Goal: Find specific page/section: Find specific page/section

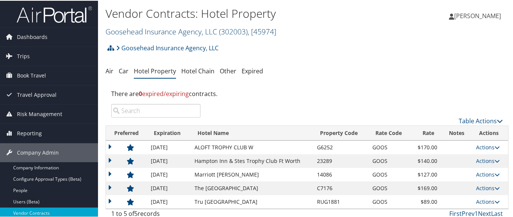
click at [132, 30] on link "Goosehead Insurance Agency, LLC ( 302003 ) , [ 45974 ]" at bounding box center [191, 31] width 171 height 10
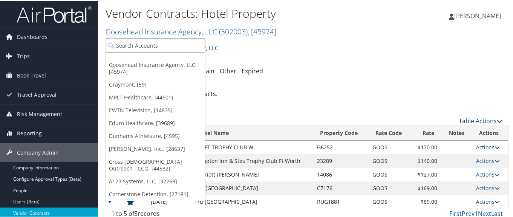
click at [131, 46] on input "search" at bounding box center [155, 45] width 99 height 14
type input "HED"
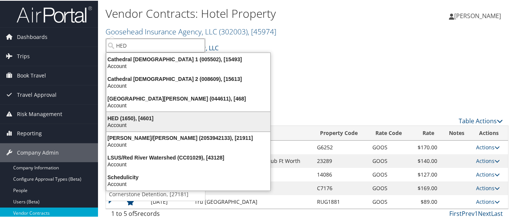
click at [128, 119] on div "HED (1650), [4601]" at bounding box center [188, 117] width 173 height 7
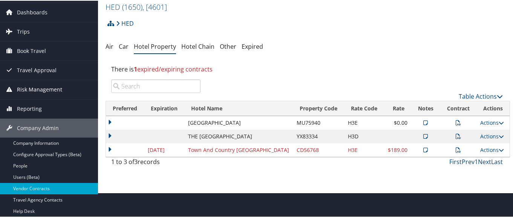
scroll to position [38, 0]
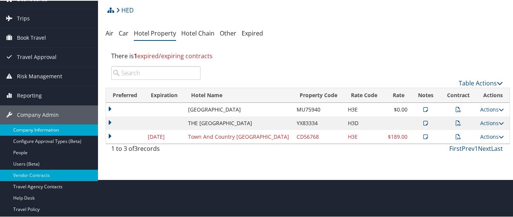
click at [62, 129] on link "Company Information" at bounding box center [49, 128] width 98 height 11
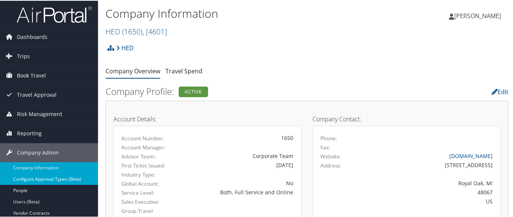
click at [64, 176] on link "Configure Approval Types (Beta)" at bounding box center [49, 177] width 98 height 11
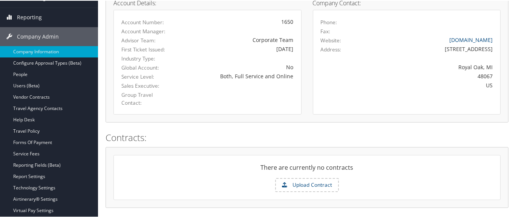
scroll to position [72, 0]
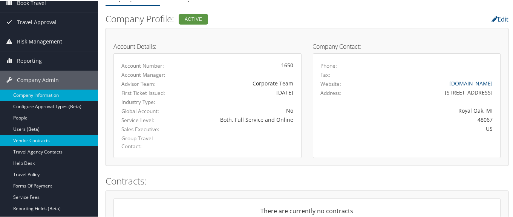
click at [31, 138] on link "Vendor Contracts" at bounding box center [49, 139] width 98 height 11
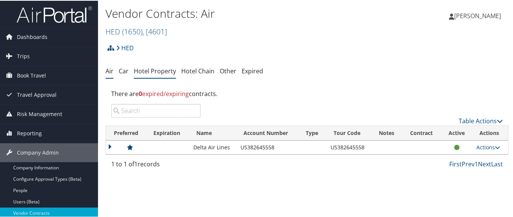
click at [155, 72] on link "Hotel Property" at bounding box center [155, 70] width 42 height 8
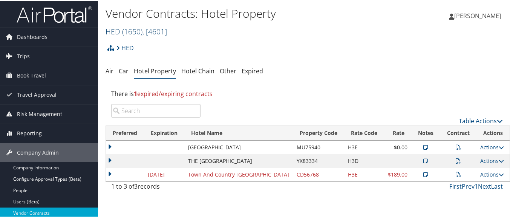
click at [139, 27] on span "( 1650 )" at bounding box center [132, 31] width 20 height 10
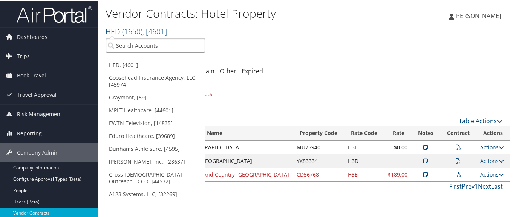
click at [135, 44] on input "search" at bounding box center [155, 45] width 99 height 14
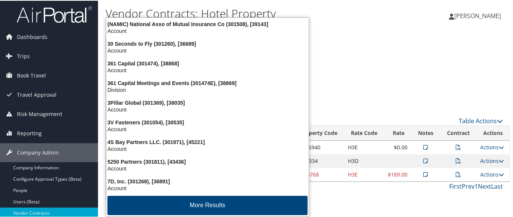
type input "301301"
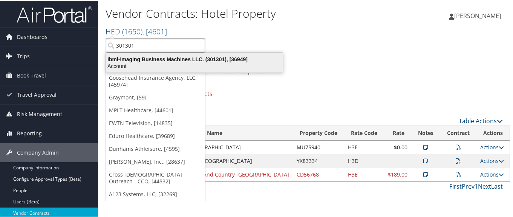
click at [131, 63] on div "Account" at bounding box center [195, 65] width 186 height 7
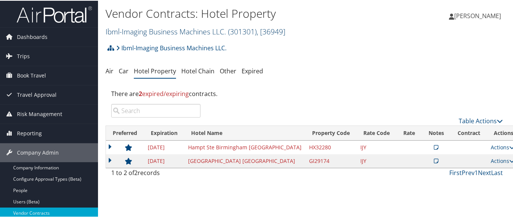
click at [129, 31] on link "Ibml-Imaging Business Machines LLC. ( 301301 ) , [ 36949 ]" at bounding box center [196, 31] width 180 height 10
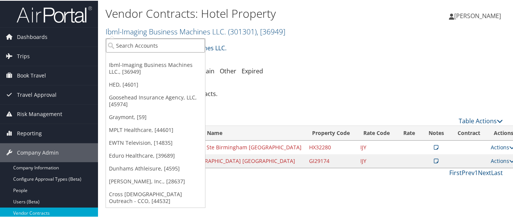
click at [128, 43] on input "search" at bounding box center [155, 45] width 99 height 14
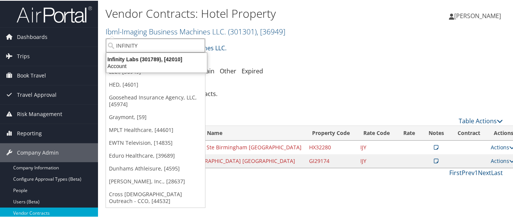
type input "INFINITY L"
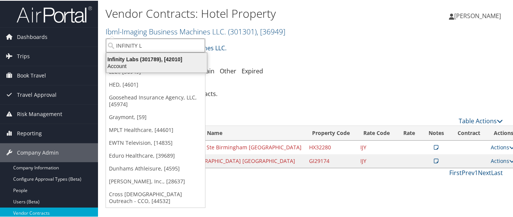
click at [140, 54] on div "Infinity Labs (301789), [42010] Account" at bounding box center [157, 61] width 98 height 17
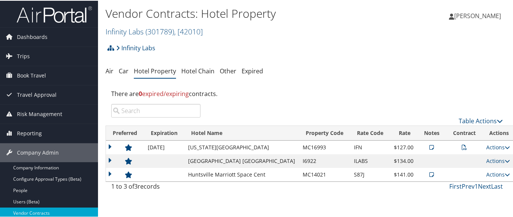
click at [430, 147] on icon at bounding box center [432, 146] width 5 height 5
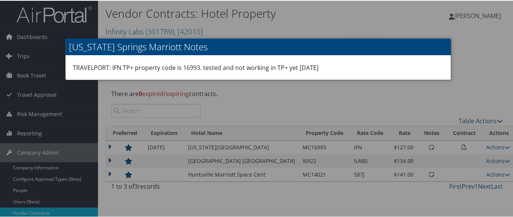
click at [407, 105] on div at bounding box center [258, 108] width 517 height 217
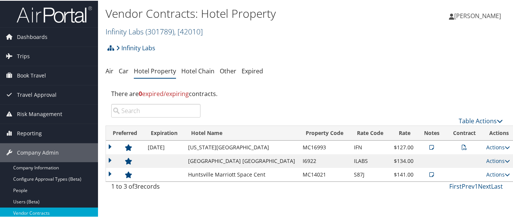
click at [117, 31] on link "Infinity Labs ( 301789 ) , [ 42010 ]" at bounding box center [154, 31] width 97 height 10
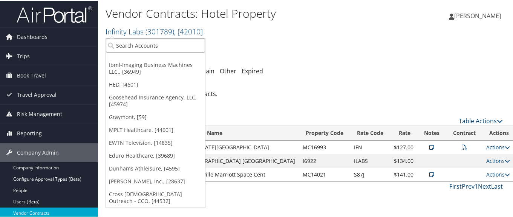
click at [120, 45] on input "search" at bounding box center [155, 45] width 99 height 14
type input "1"
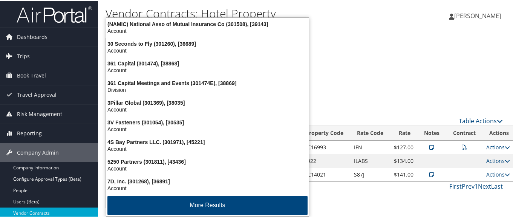
type input "301676"
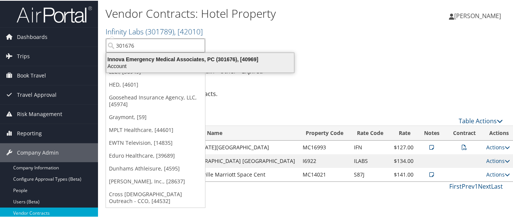
click at [147, 62] on div "Account" at bounding box center [200, 65] width 197 height 7
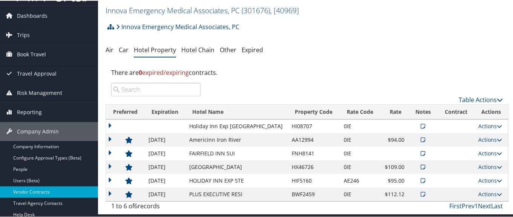
scroll to position [38, 0]
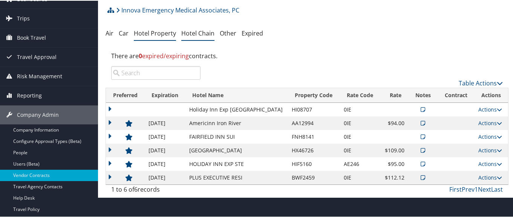
click at [197, 37] on li "Hotel Chain" at bounding box center [197, 33] width 33 height 14
click at [197, 30] on link "Hotel Chain" at bounding box center [197, 32] width 33 height 8
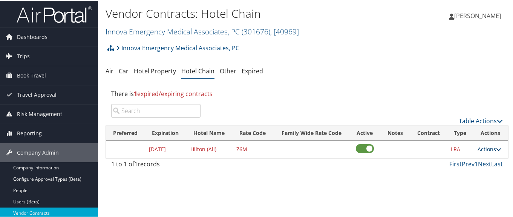
click at [490, 148] on link "Actions" at bounding box center [490, 148] width 24 height 7
click at [493, 158] on link "Edit" at bounding box center [490, 159] width 29 height 13
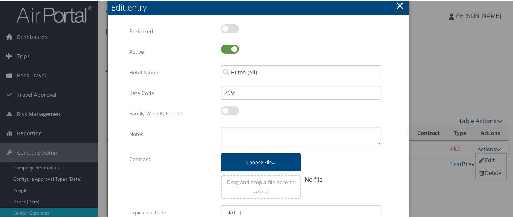
click at [398, 7] on button "×" at bounding box center [400, 4] width 9 height 15
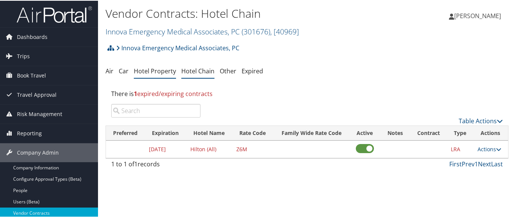
click at [148, 72] on link "Hotel Property" at bounding box center [155, 70] width 42 height 8
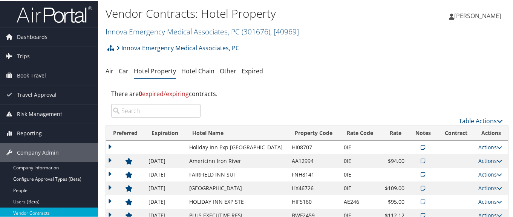
click at [421, 173] on icon at bounding box center [423, 173] width 5 height 5
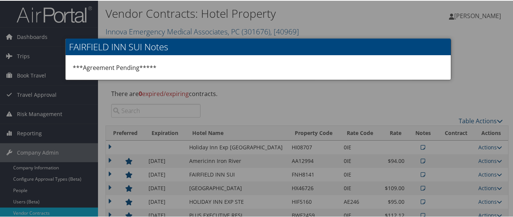
click at [390, 104] on div at bounding box center [258, 108] width 517 height 217
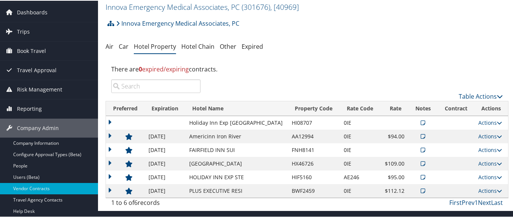
scroll to position [38, 0]
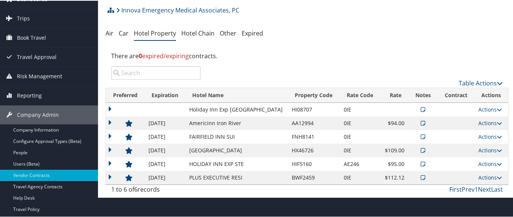
click at [421, 162] on icon at bounding box center [423, 162] width 5 height 5
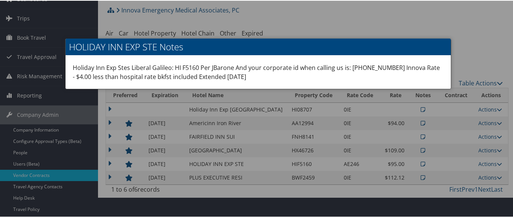
click at [466, 29] on div at bounding box center [258, 108] width 517 height 217
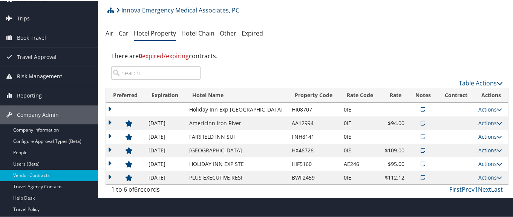
click at [134, 11] on link "Innova Emergency Medical Associates, PC" at bounding box center [177, 9] width 123 height 15
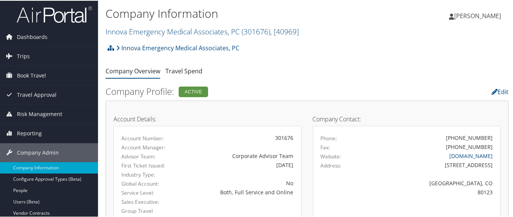
click at [135, 31] on link "Innova Emergency Medical Associates, PC ( 301676 ) , [ 40969 ]" at bounding box center [203, 31] width 194 height 10
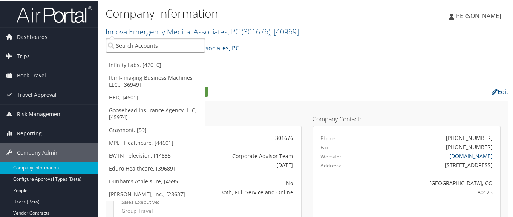
click at [135, 43] on input "search" at bounding box center [155, 45] width 99 height 14
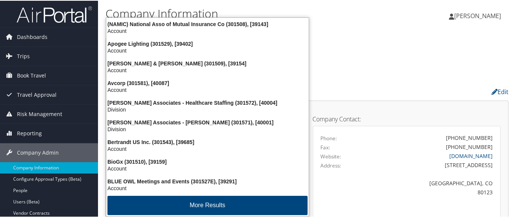
type input "301513"
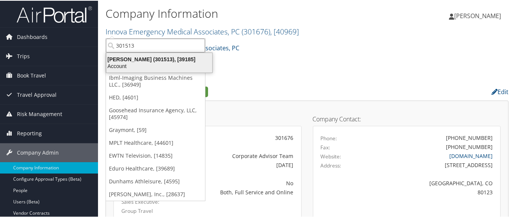
click at [143, 58] on div "[PERSON_NAME] (301513), [39185]" at bounding box center [159, 58] width 115 height 7
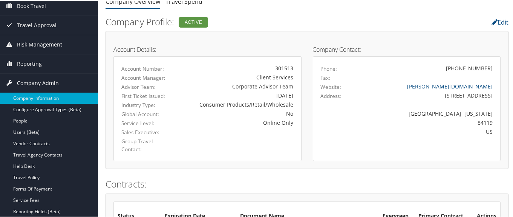
scroll to position [75, 0]
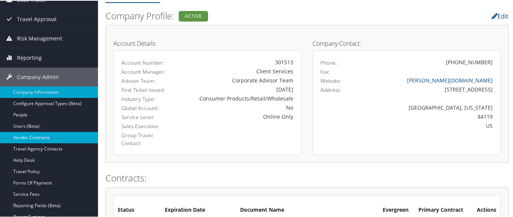
click at [87, 140] on link "Vendor Contracts" at bounding box center [49, 136] width 98 height 11
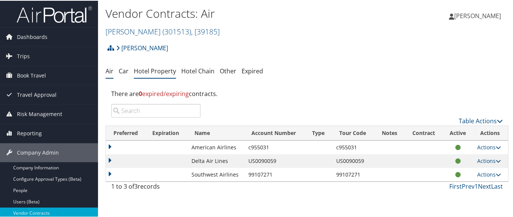
click at [151, 68] on link "Hotel Property" at bounding box center [155, 70] width 42 height 8
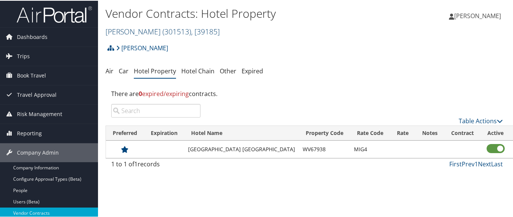
click at [124, 32] on link "Midgley Huber ( 301513 ) , [ 39185 ]" at bounding box center [163, 31] width 114 height 10
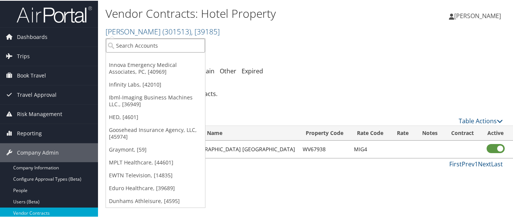
click at [124, 44] on input "search" at bounding box center [155, 45] width 99 height 14
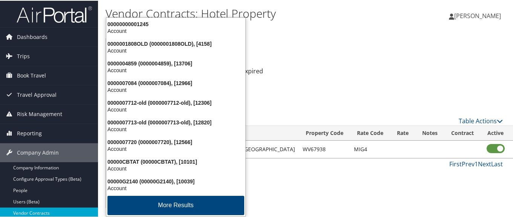
type input "002500"
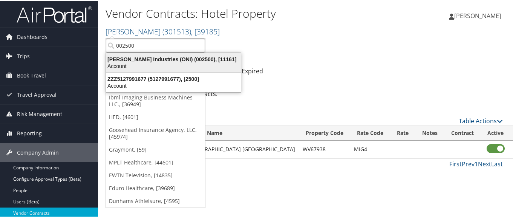
click at [139, 58] on div "O'Neal Industries (ONI) (002500), [11161]" at bounding box center [174, 58] width 144 height 7
